Goal: Find contact information: Find contact information

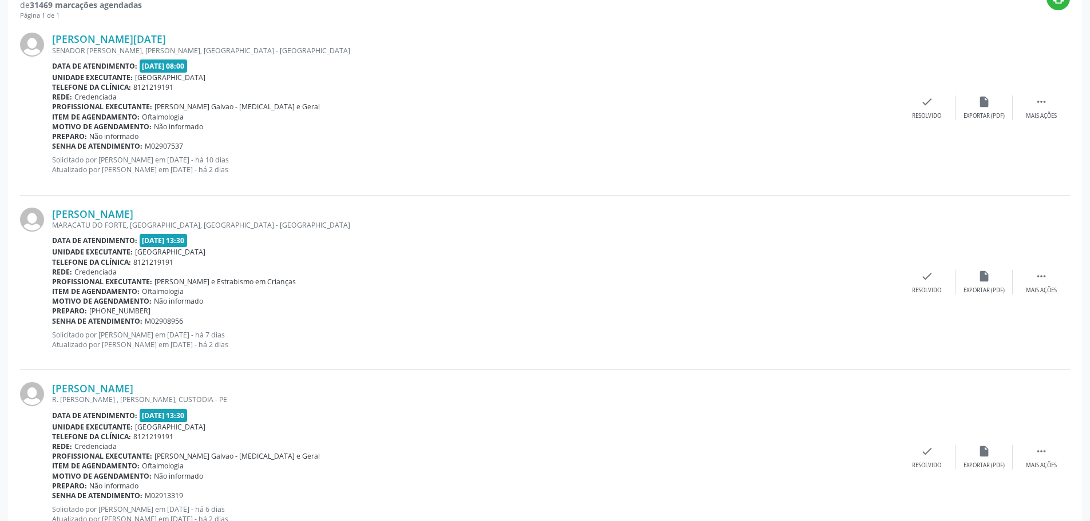
scroll to position [343, 0]
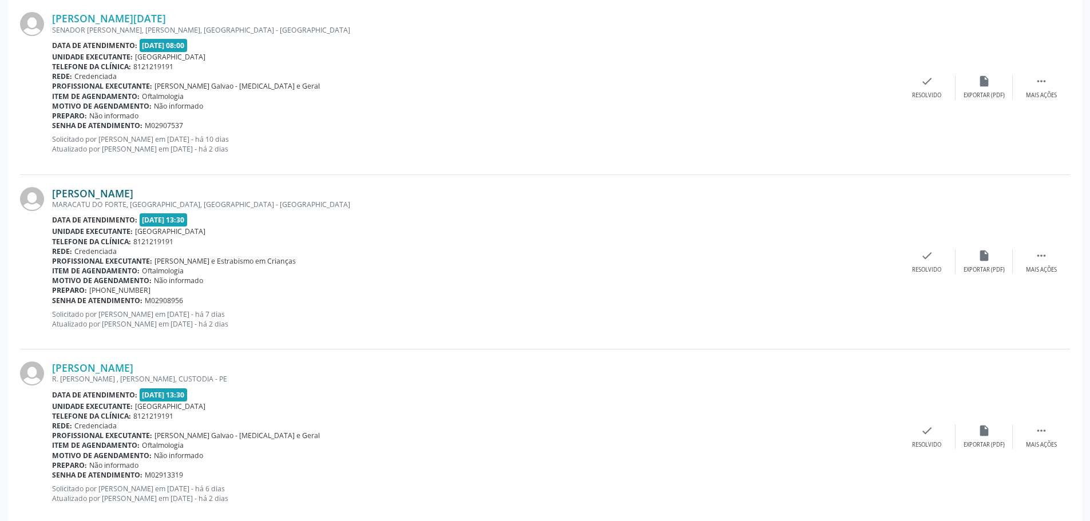
click at [133, 192] on link "[PERSON_NAME]" at bounding box center [92, 193] width 81 height 13
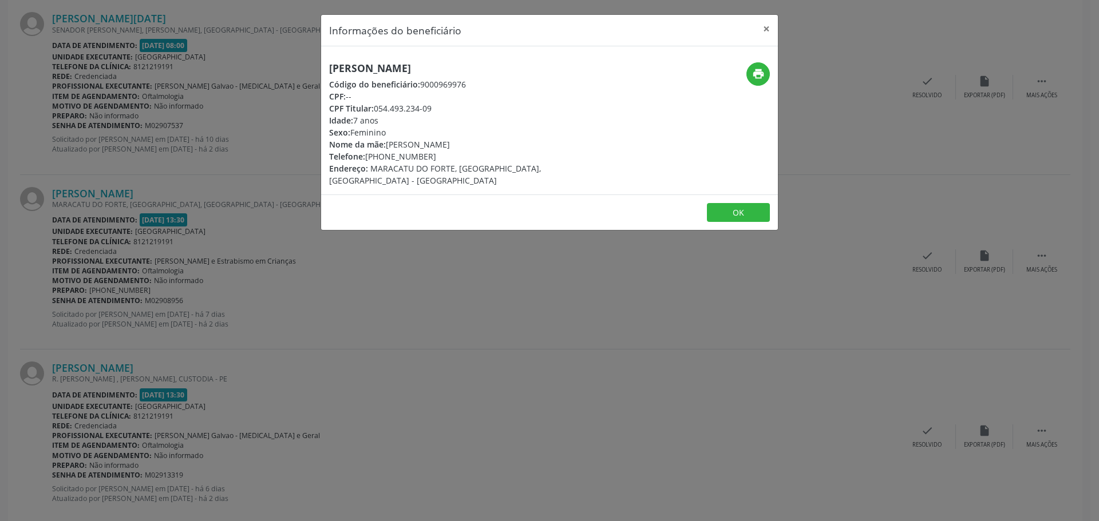
drag, startPoint x: 332, startPoint y: 69, endPoint x: 483, endPoint y: 72, distance: 151.6
click at [483, 72] on h5 "[PERSON_NAME]" at bounding box center [473, 68] width 288 height 12
copy h5 "[PERSON_NAME]"
click at [771, 25] on button "×" at bounding box center [766, 29] width 23 height 28
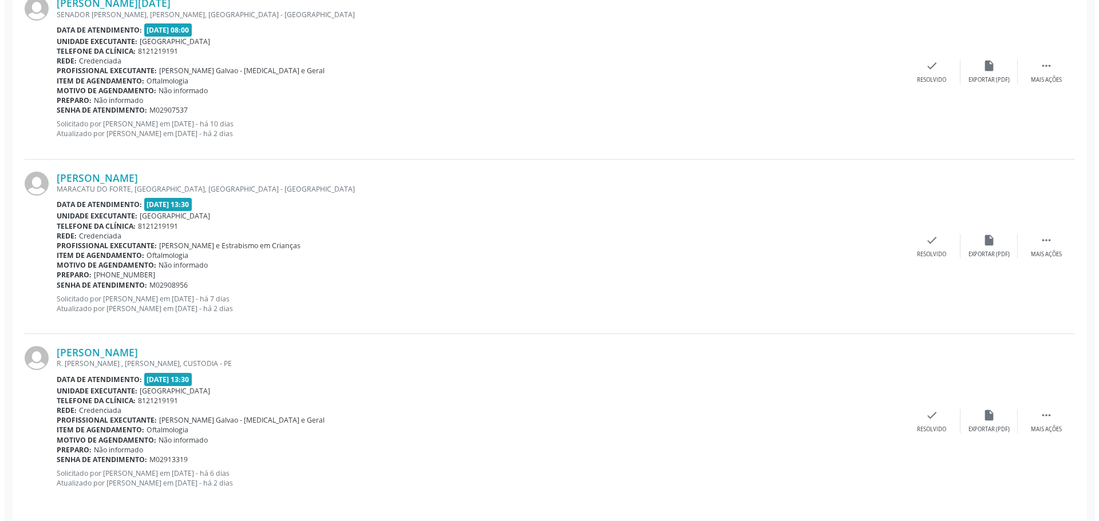
scroll to position [366, 0]
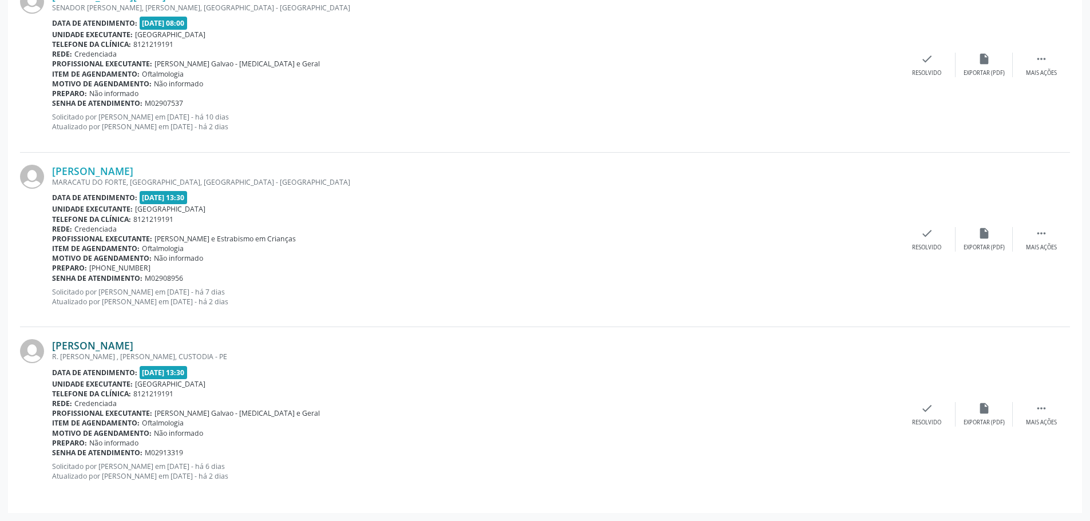
click at [133, 345] on link "[PERSON_NAME]" at bounding box center [92, 345] width 81 height 13
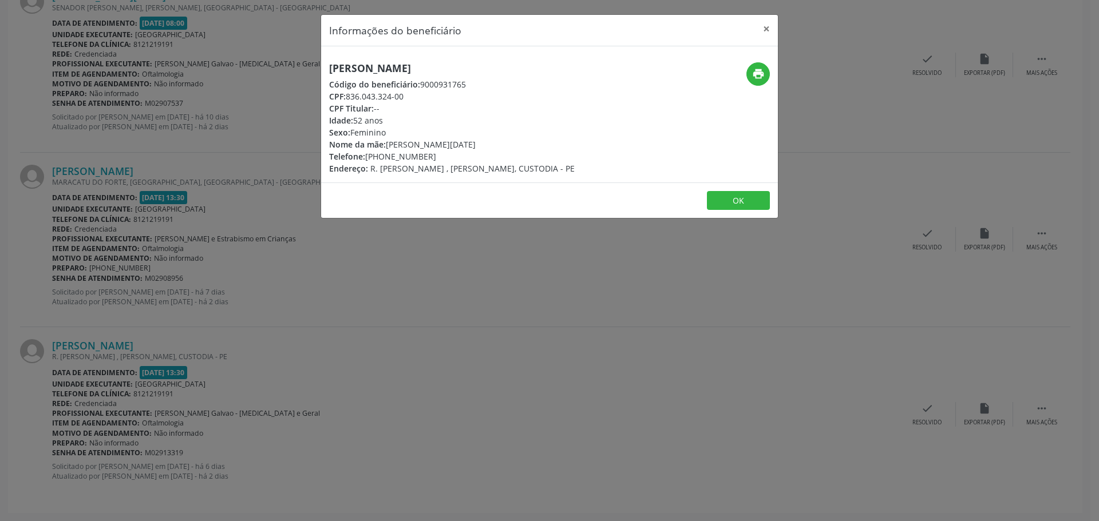
drag, startPoint x: 328, startPoint y: 72, endPoint x: 537, endPoint y: 70, distance: 208.3
click at [537, 70] on div "[PERSON_NAME] Código do beneficiário: 9000931765 CPF: 836.043.324-00 CPF Titula…" at bounding box center [473, 118] width 304 height 112
copy h5 "[PERSON_NAME]"
drag, startPoint x: 426, startPoint y: 157, endPoint x: 366, endPoint y: 160, distance: 59.6
click at [366, 160] on div "Telefone: [PHONE_NUMBER]" at bounding box center [451, 156] width 245 height 12
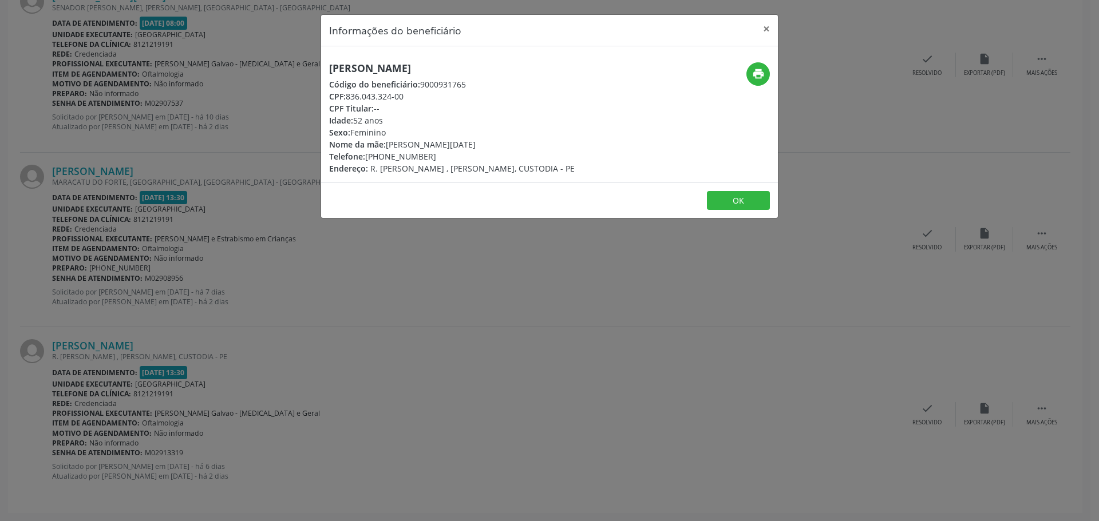
copy div "[PHONE_NUMBER]"
